Goal: Task Accomplishment & Management: Use online tool/utility

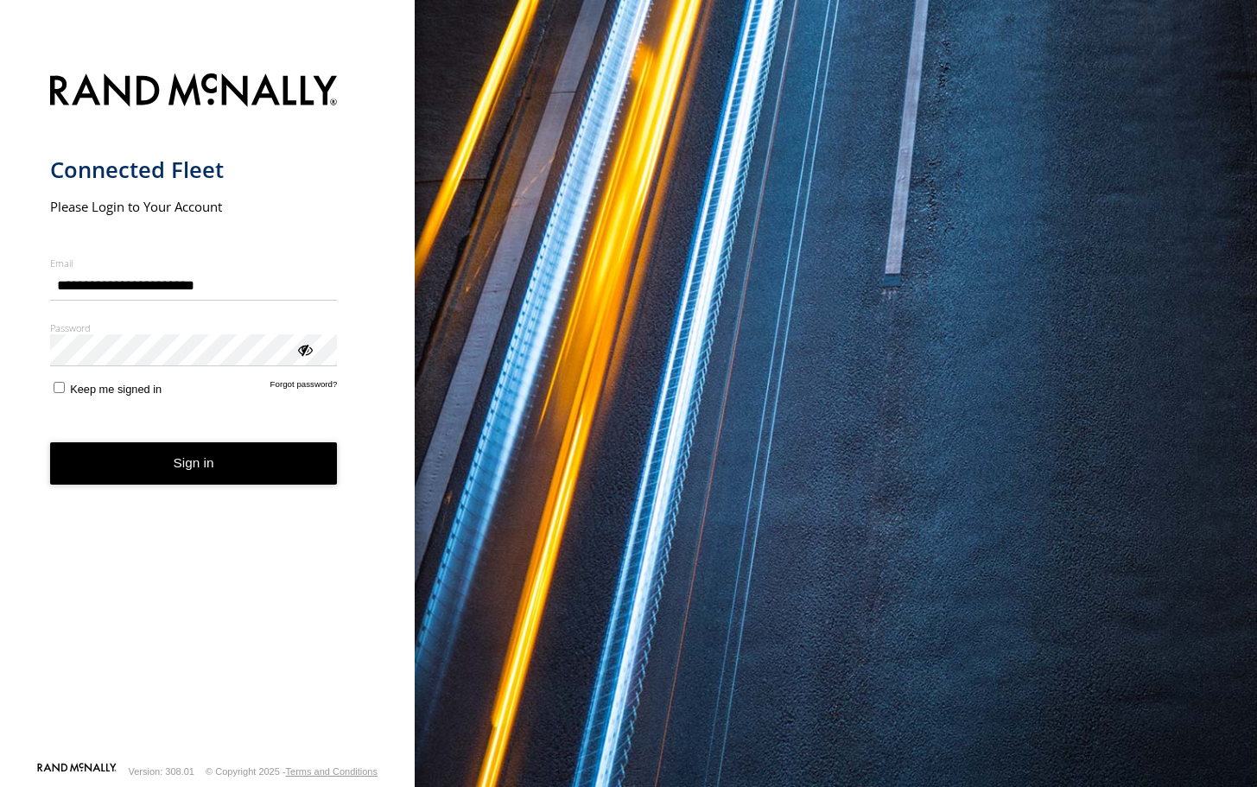
click at [50, 270] on div "main" at bounding box center [50, 270] width 0 height 0
type input "**********"
click at [125, 461] on button "Sign in" at bounding box center [194, 463] width 288 height 42
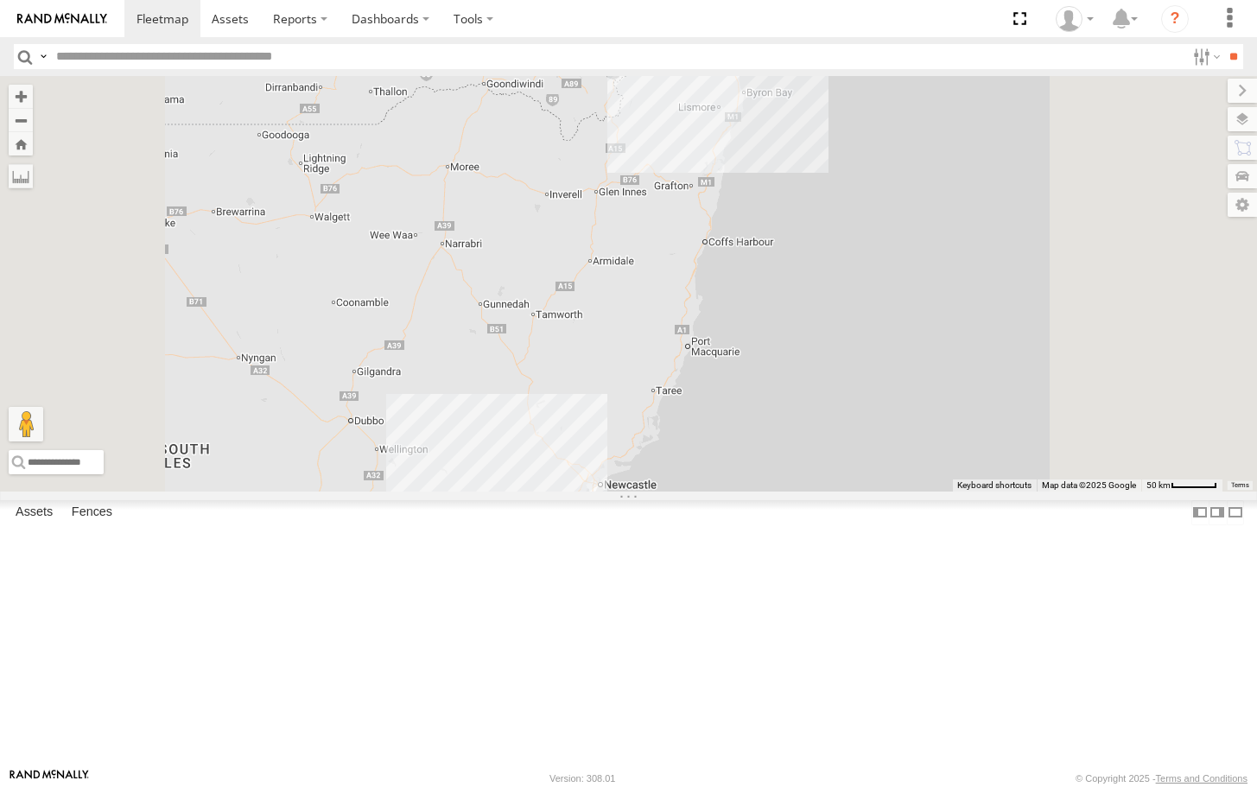
click at [0, 0] on div "[GEOGRAPHIC_DATA]" at bounding box center [0, 0] width 0 height 0
